Goal: Check status

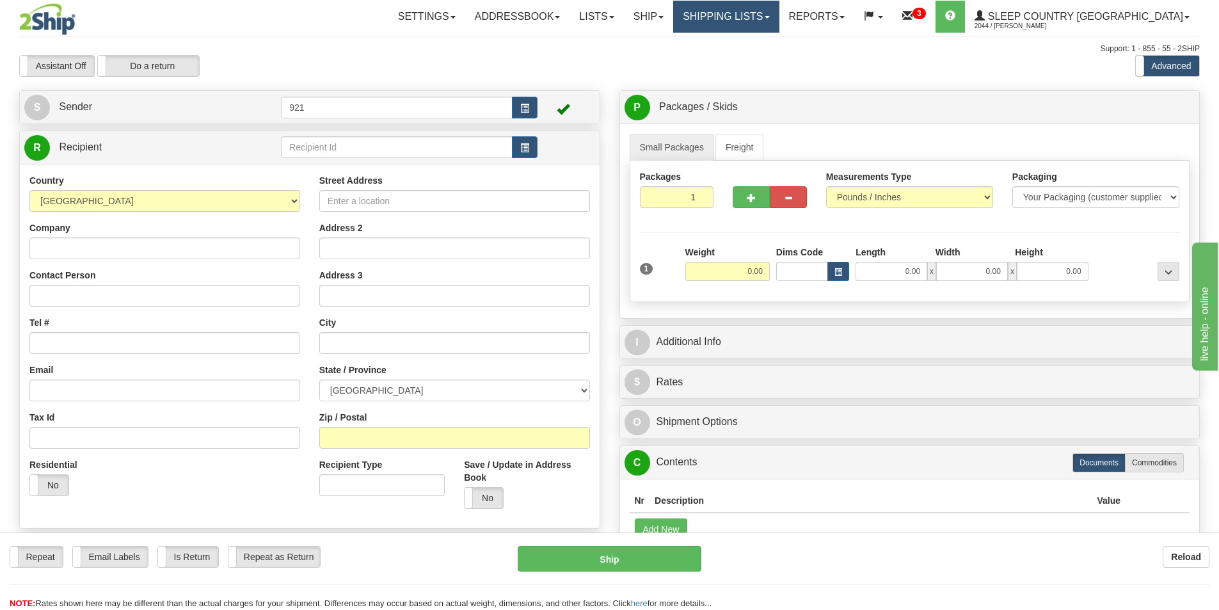
click at [779, 13] on link "Shipping lists" at bounding box center [726, 17] width 106 height 32
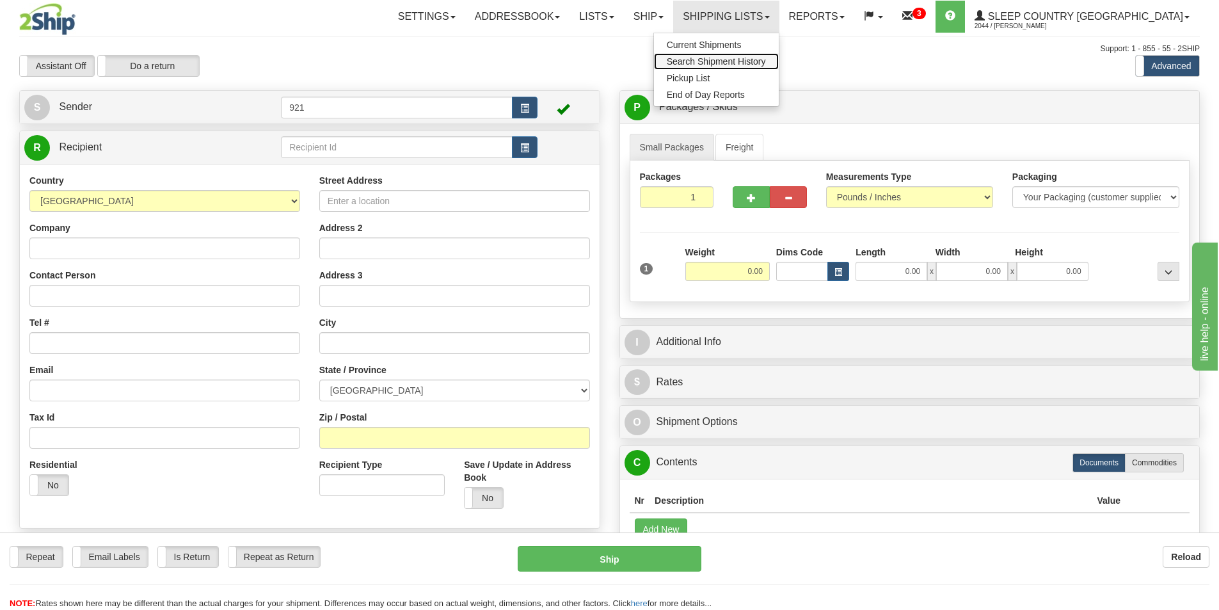
click at [766, 59] on span "Search Shipment History" at bounding box center [716, 61] width 99 height 10
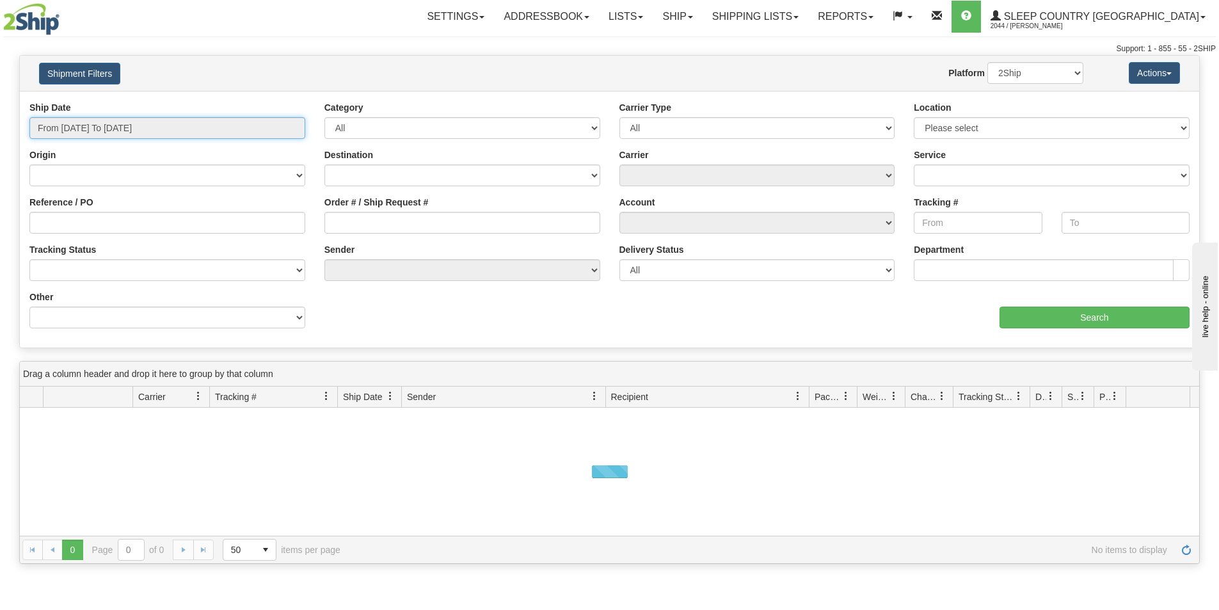
click at [147, 120] on input "From 09/08/2025 To 09/09/2025" at bounding box center [167, 128] width 276 height 22
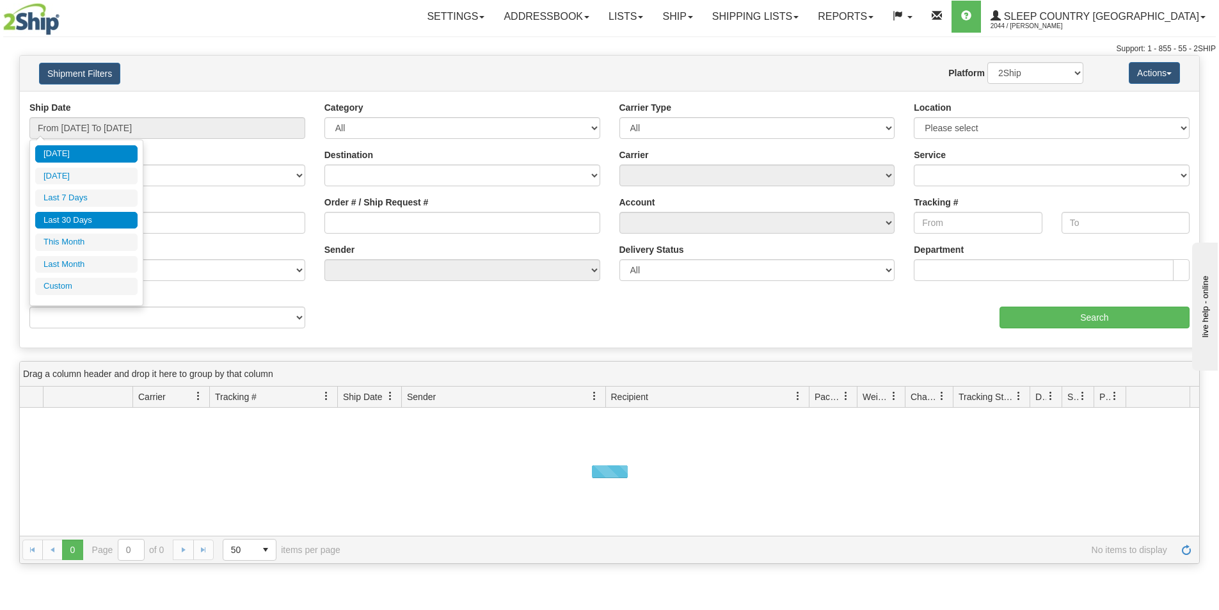
click at [100, 223] on li "Last 30 Days" at bounding box center [86, 220] width 102 height 17
type input "From 08/11/2025 To 09/09/2025"
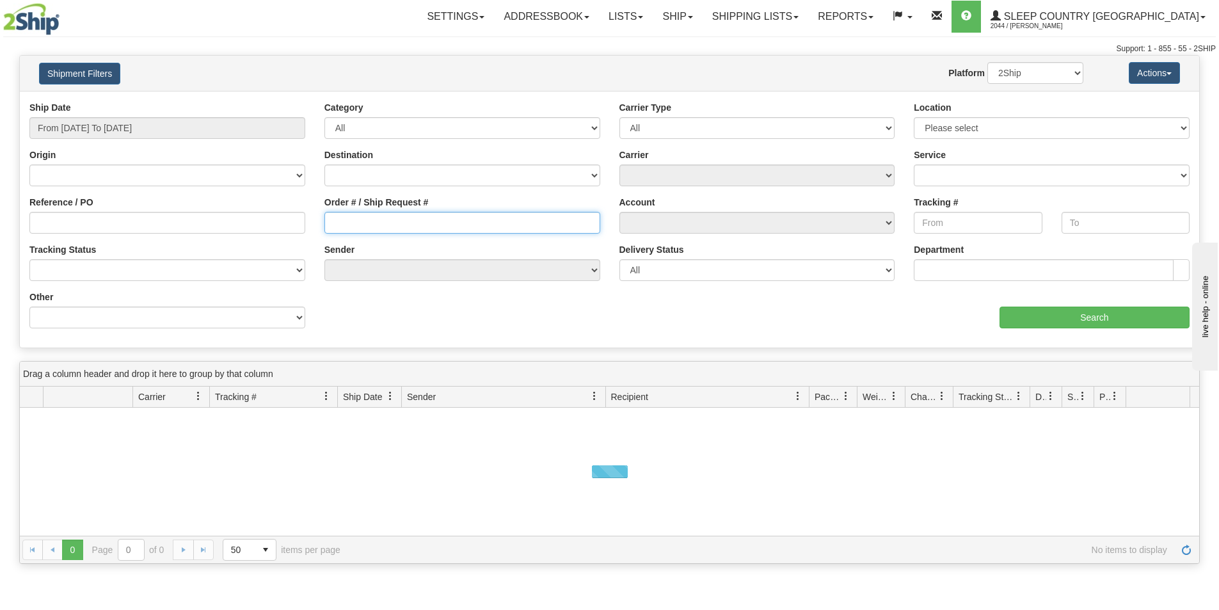
click at [395, 223] on input "Order # / Ship Request #" at bounding box center [462, 223] width 276 height 22
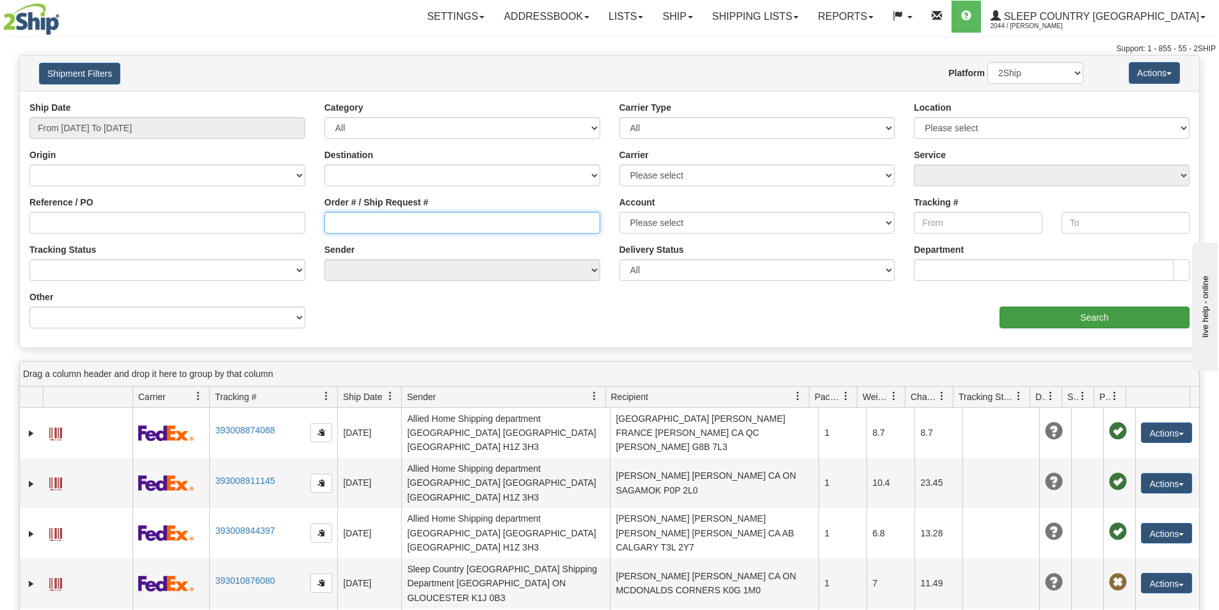
paste input "9000I053460"
type input "9000I053460"
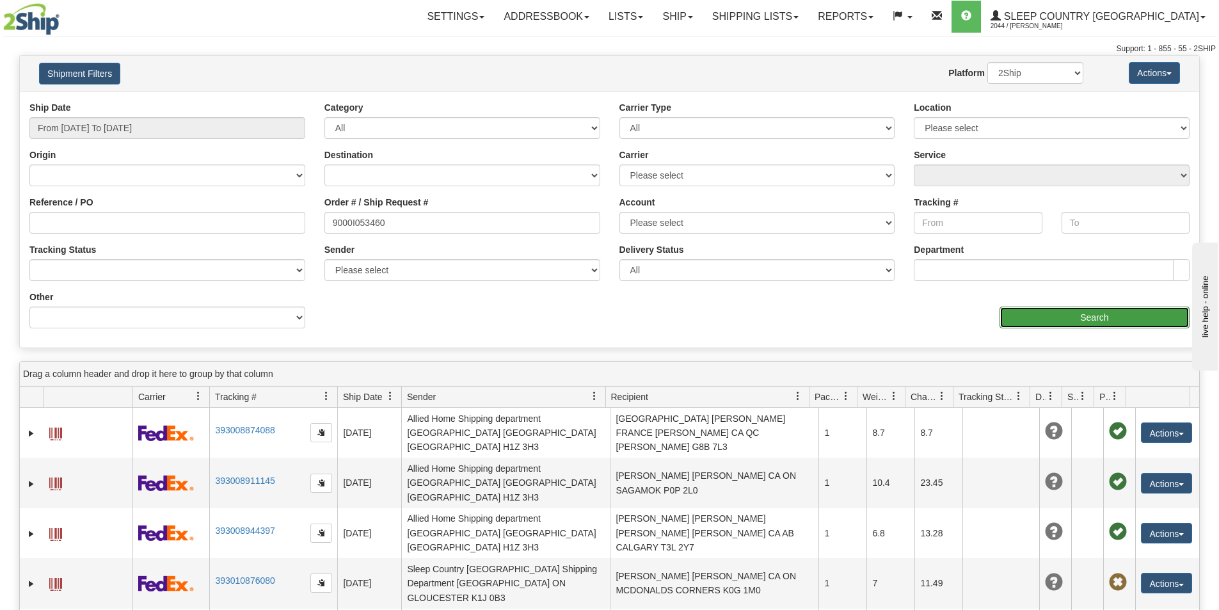
click at [1083, 325] on input "Search" at bounding box center [1094, 317] width 190 height 22
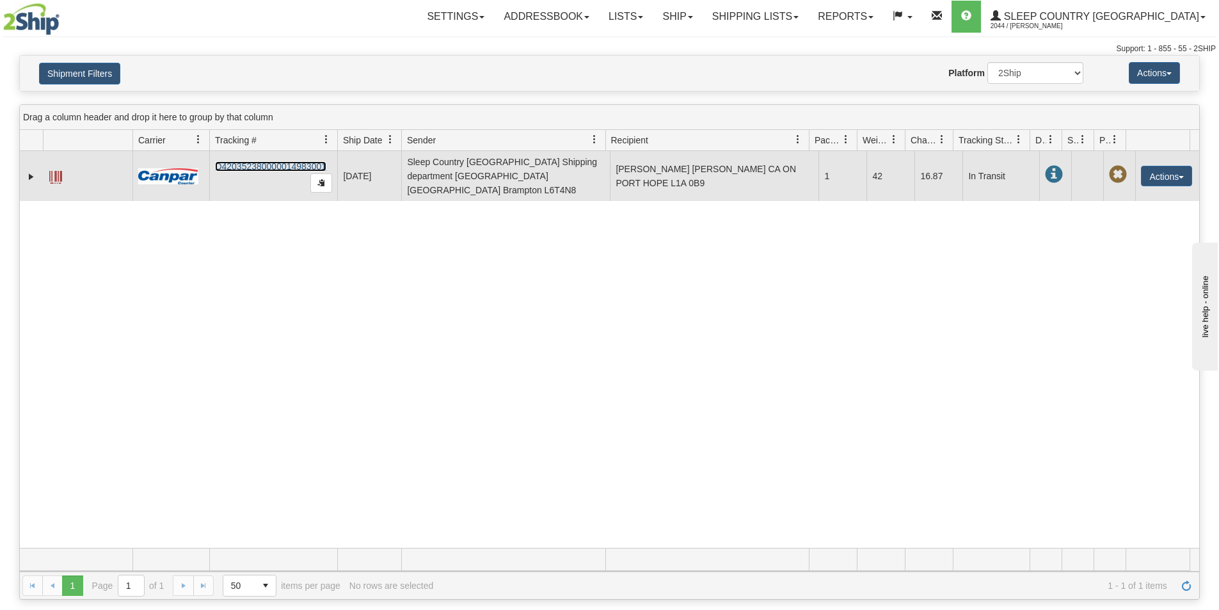
click at [281, 164] on link "D420352380000014983001" at bounding box center [270, 166] width 111 height 10
